Goal: Information Seeking & Learning: Learn about a topic

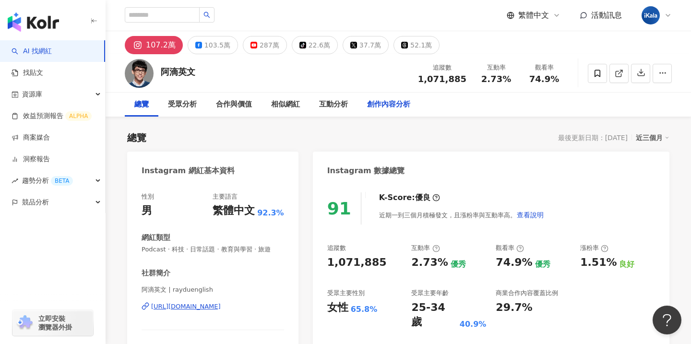
click at [382, 109] on div "創作內容分析" at bounding box center [388, 105] width 43 height 12
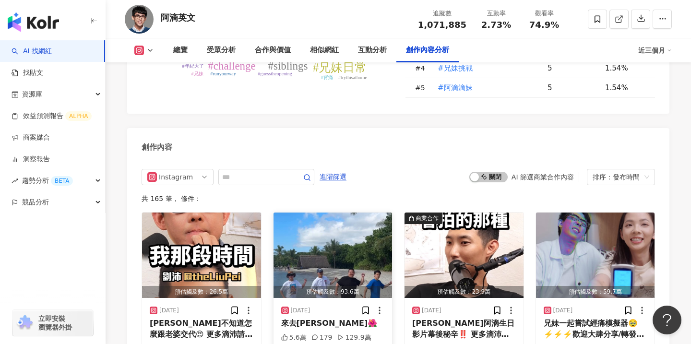
scroll to position [2936, 0]
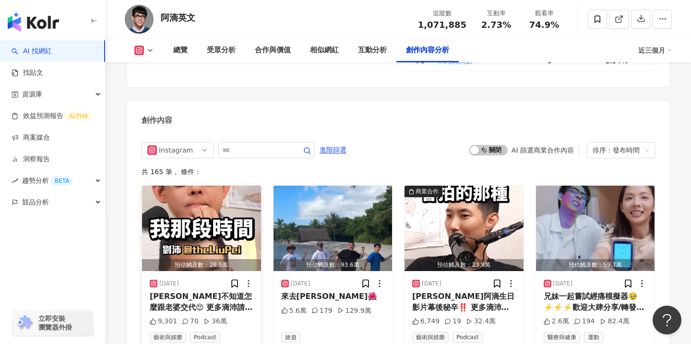
click at [219, 291] on div "[PERSON_NAME]不知道怎麼跟老婆交代😍 更多滴沛請看➡️ #滴scussion #Podcast精華" at bounding box center [202, 302] width 104 height 22
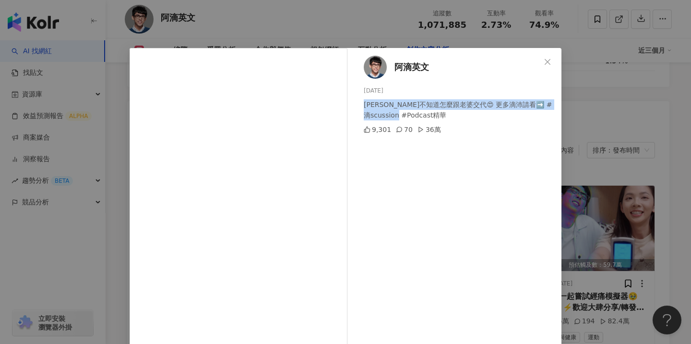
drag, startPoint x: 386, startPoint y: 105, endPoint x: 449, endPoint y: 112, distance: 63.8
click at [450, 112] on div "[PERSON_NAME]不知道怎麼跟老婆交代😍 更多滴沛請看➡️ #滴scussion #Podcast精華" at bounding box center [459, 109] width 190 height 21
copy div "[PERSON_NAME]不知道怎麼跟老婆交代😍 更多滴沛請看➡️ #滴scussion #Podcast精華"
